Goal: Information Seeking & Learning: Check status

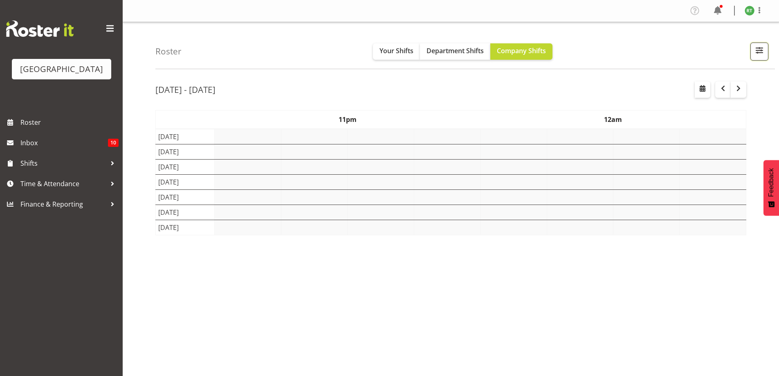
click at [759, 60] on button "button" at bounding box center [759, 52] width 18 height 18
click at [761, 56] on button "button" at bounding box center [759, 52] width 18 height 18
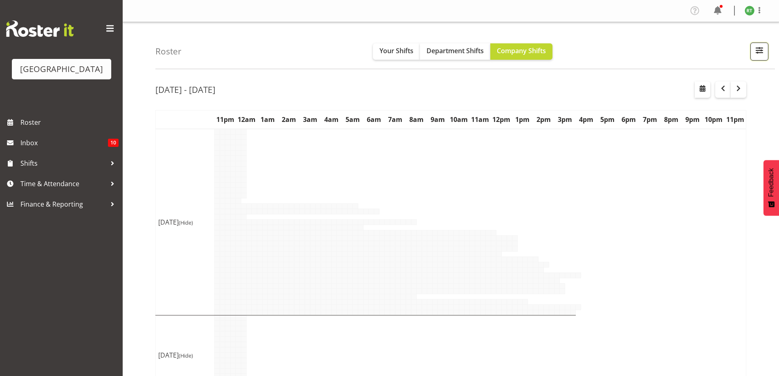
click at [759, 54] on span "button" at bounding box center [759, 50] width 11 height 11
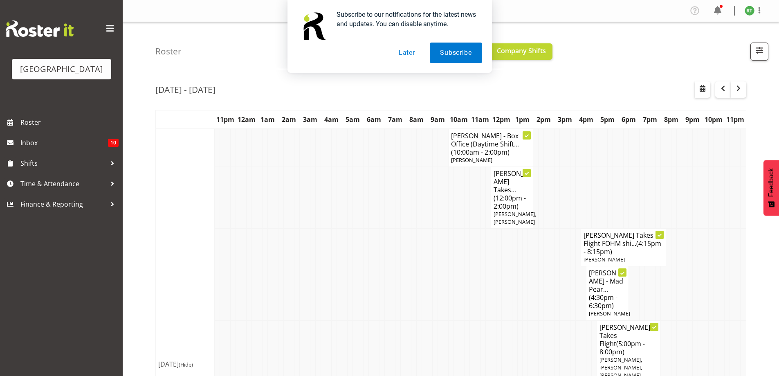
click at [420, 54] on button "Later" at bounding box center [406, 53] width 37 height 20
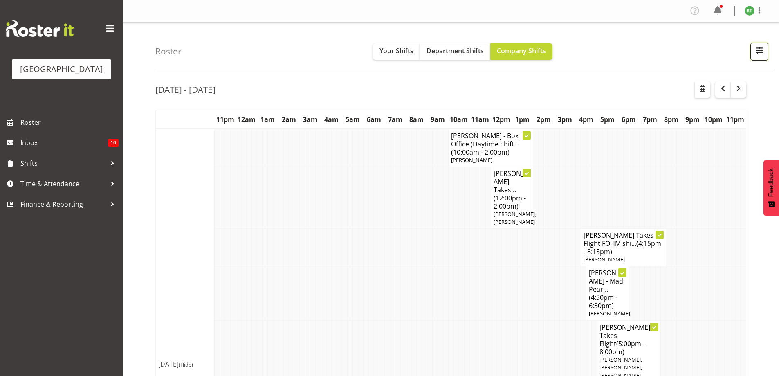
click at [756, 48] on span "button" at bounding box center [759, 50] width 11 height 11
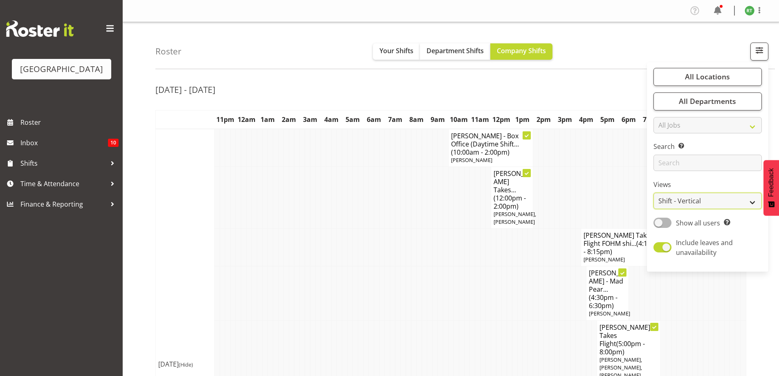
click at [683, 201] on select "Staff Role Shift - Horizontal Shift - Vertical Staff - Location" at bounding box center [707, 201] width 108 height 16
select select "shiftH"
click at [654, 193] on select "Staff Role Shift - Horizontal Shift - Vertical Staff - Location" at bounding box center [707, 201] width 108 height 16
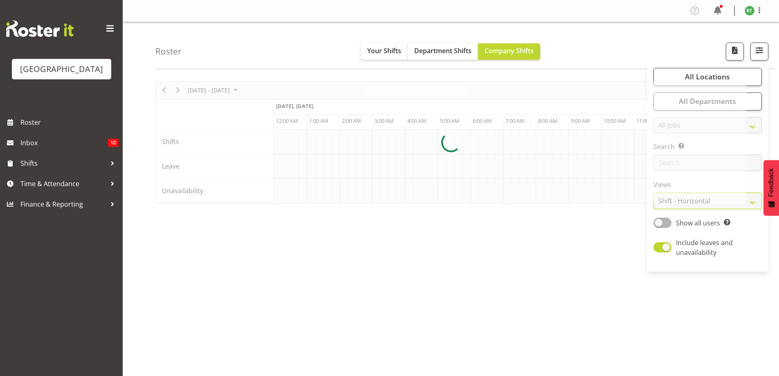
scroll to position [0, 1865]
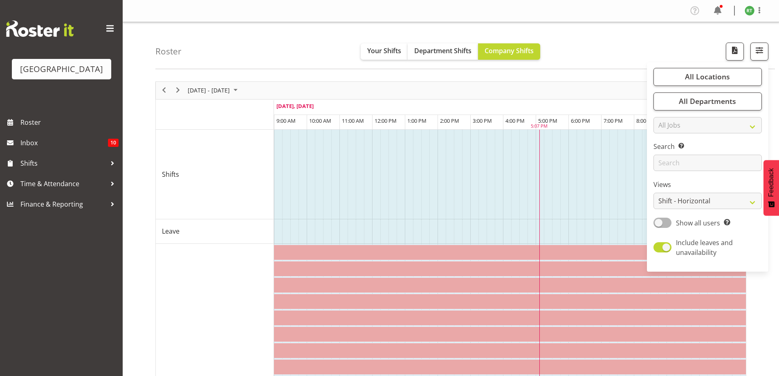
click at [626, 49] on div "Roster Your Shifts Department Shifts Company Shifts All Locations Clear Baycour…" at bounding box center [465, 45] width 620 height 47
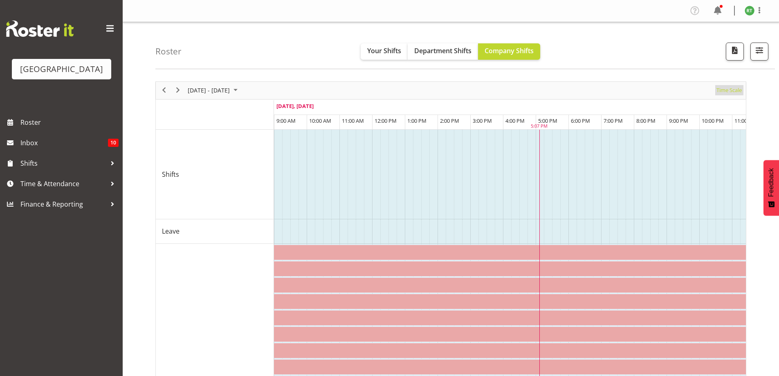
click at [737, 87] on span "Time Scale" at bounding box center [729, 90] width 27 height 10
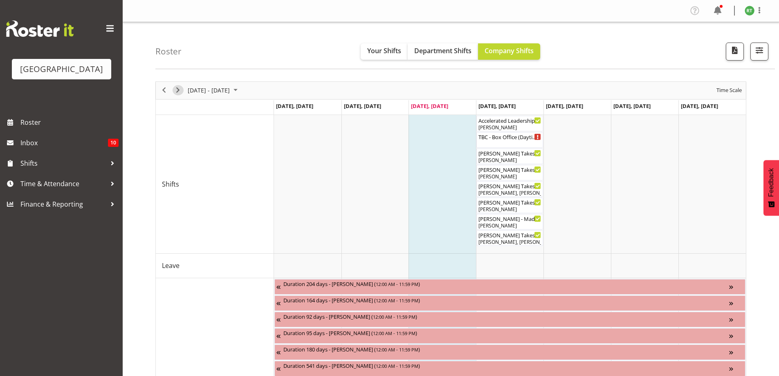
click at [177, 89] on span "Next" at bounding box center [178, 90] width 10 height 10
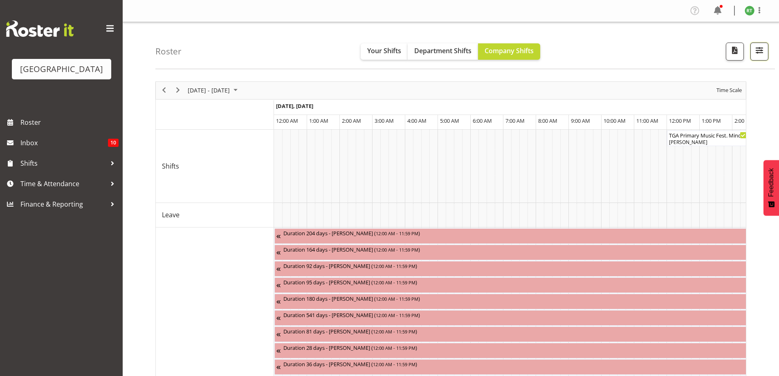
click at [760, 49] on span "button" at bounding box center [759, 50] width 11 height 11
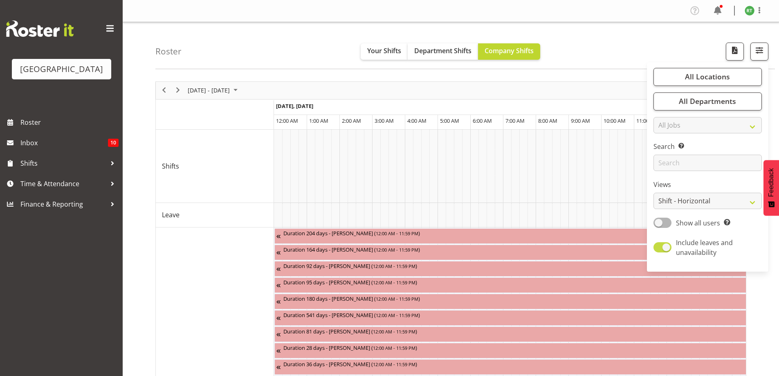
click at [662, 243] on span at bounding box center [662, 247] width 18 height 10
click at [659, 245] on input "Include leaves and unavailability" at bounding box center [655, 247] width 5 height 5
checkbox input "false"
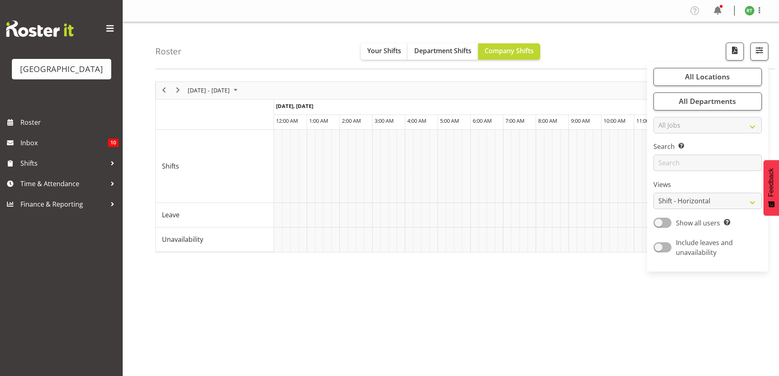
click at [608, 44] on div "Roster Your Shifts Department Shifts Company Shifts All Locations Clear Baycour…" at bounding box center [465, 45] width 620 height 47
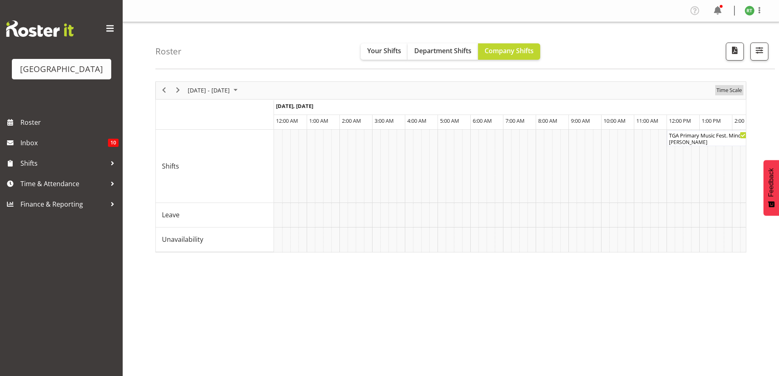
click at [738, 92] on span "Time Scale" at bounding box center [729, 90] width 27 height 10
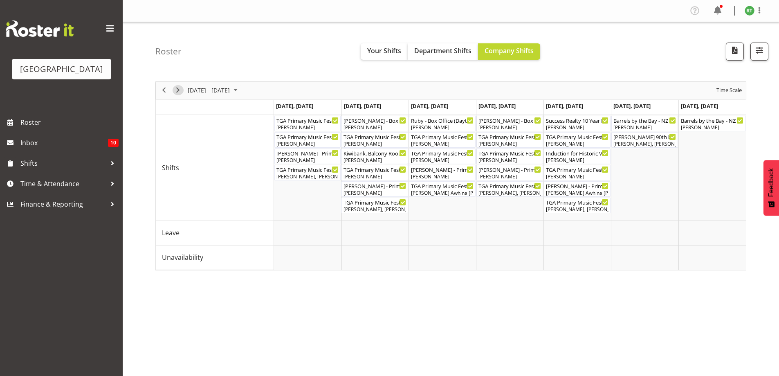
click at [178, 91] on span "Next" at bounding box center [178, 90] width 10 height 10
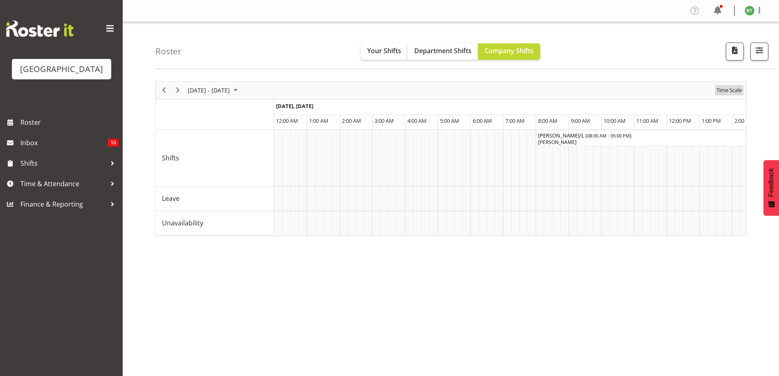
click at [731, 91] on span "Time Scale" at bounding box center [729, 90] width 27 height 10
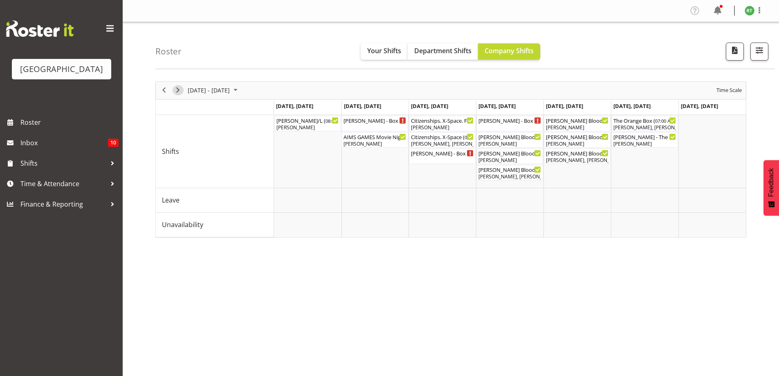
click at [174, 91] on span "Next" at bounding box center [178, 90] width 10 height 10
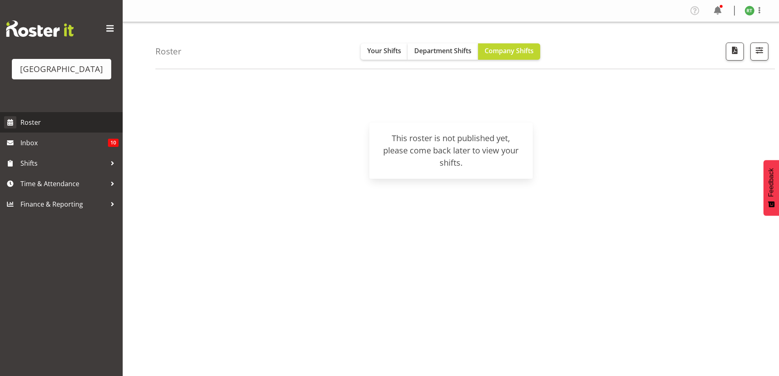
click at [39, 128] on span "Roster" at bounding box center [69, 122] width 98 height 12
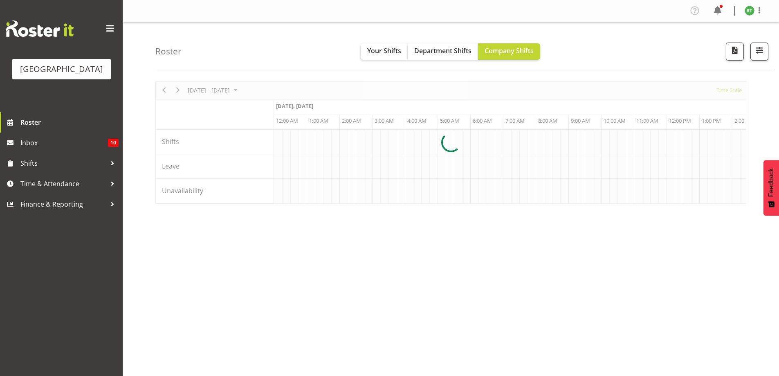
click at [725, 92] on div at bounding box center [450, 142] width 591 height 122
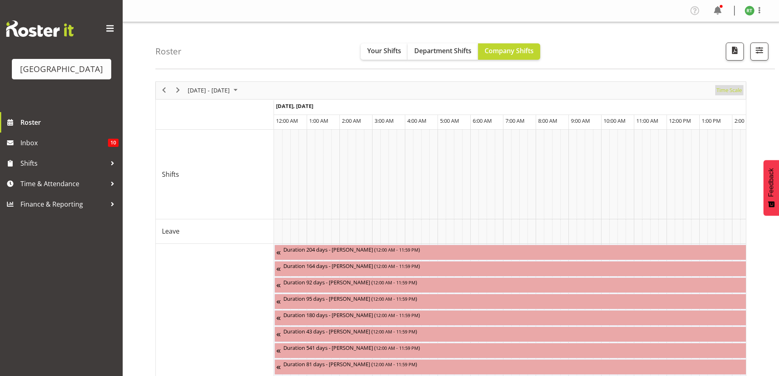
scroll to position [0, 1570]
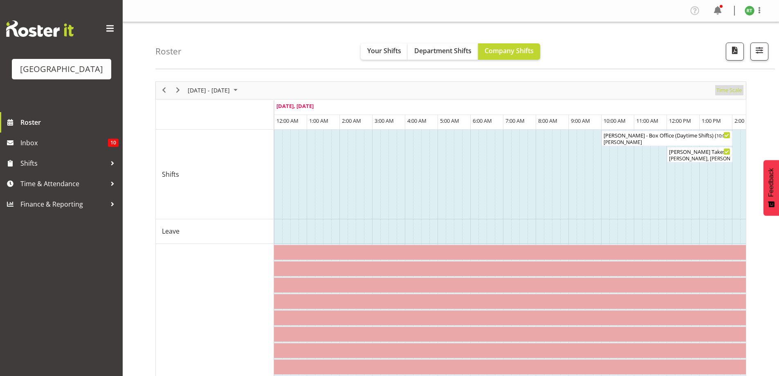
click at [732, 92] on span "Time Scale" at bounding box center [729, 90] width 27 height 10
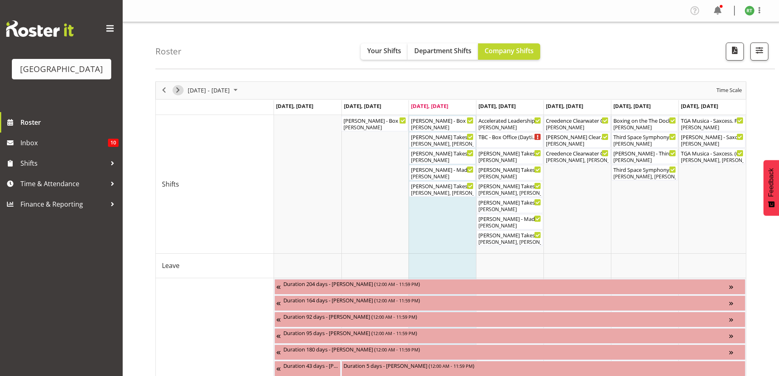
click at [179, 88] on span "Next" at bounding box center [178, 90] width 10 height 10
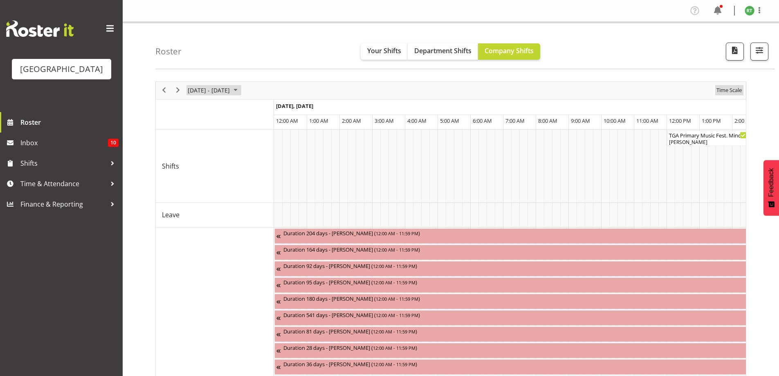
drag, startPoint x: 725, startPoint y: 92, endPoint x: 225, endPoint y: 85, distance: 500.6
click at [725, 92] on span "Time Scale" at bounding box center [729, 90] width 27 height 10
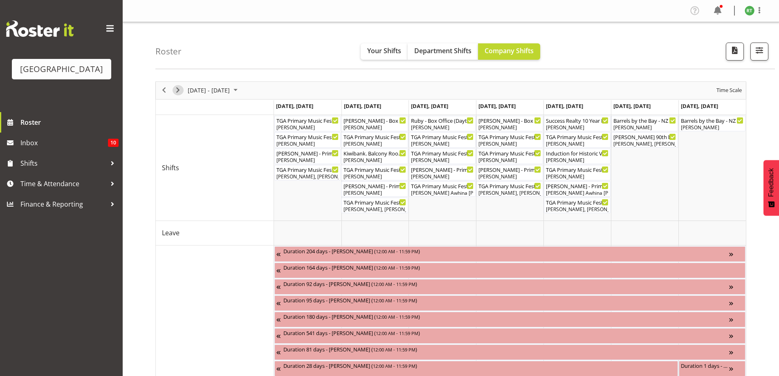
click at [177, 88] on span "Next" at bounding box center [178, 90] width 10 height 10
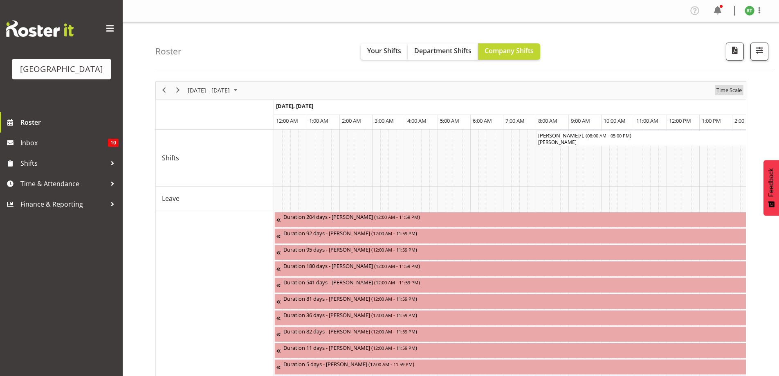
click at [733, 91] on span "Time Scale" at bounding box center [729, 90] width 27 height 10
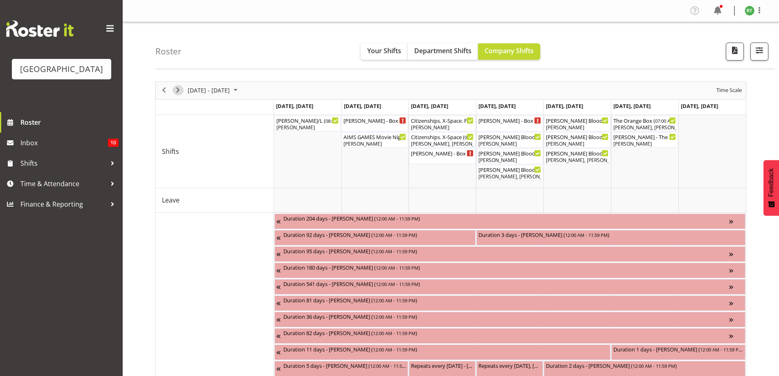
click at [177, 87] on span "Next" at bounding box center [178, 90] width 10 height 10
